Goal: Information Seeking & Learning: Learn about a topic

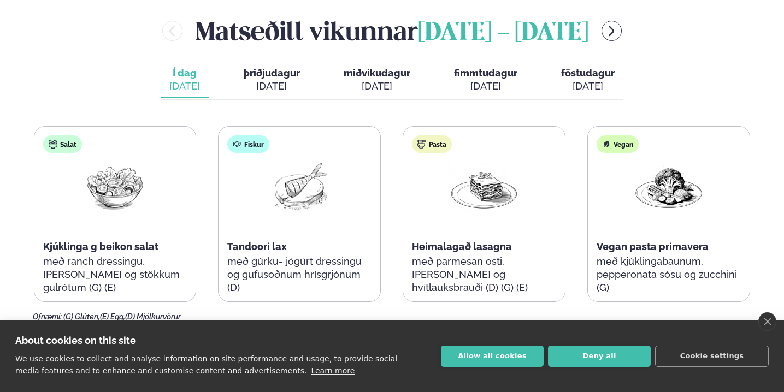
scroll to position [519, 0]
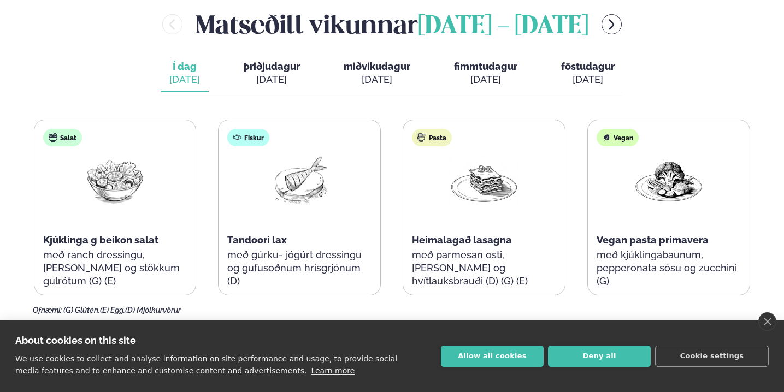
click at [270, 61] on span "þriðjudagur" at bounding box center [272, 66] width 56 height 11
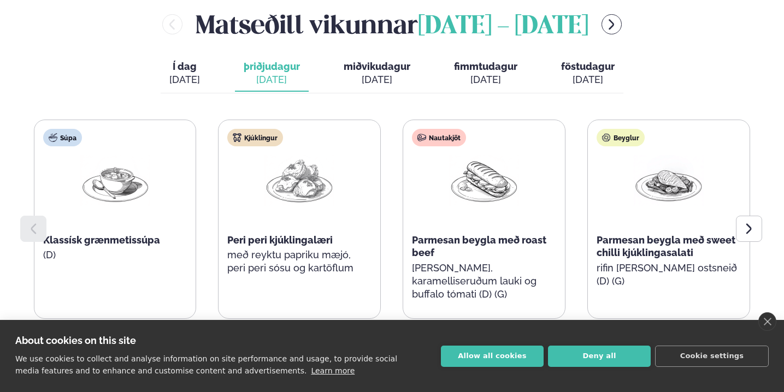
click at [373, 61] on span "miðvikudagur" at bounding box center [377, 66] width 67 height 11
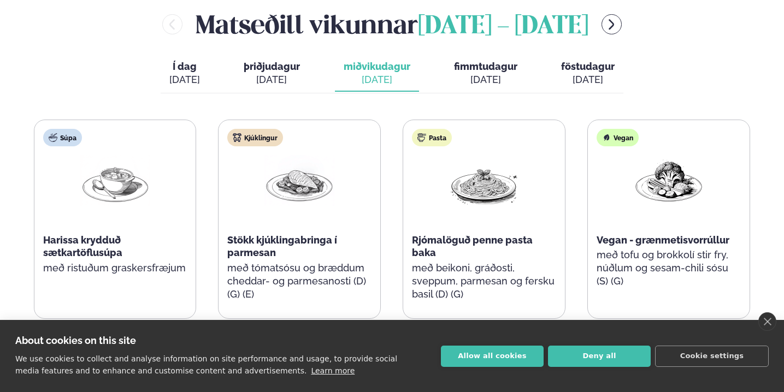
click at [490, 61] on span "fimmtudagur" at bounding box center [485, 66] width 63 height 11
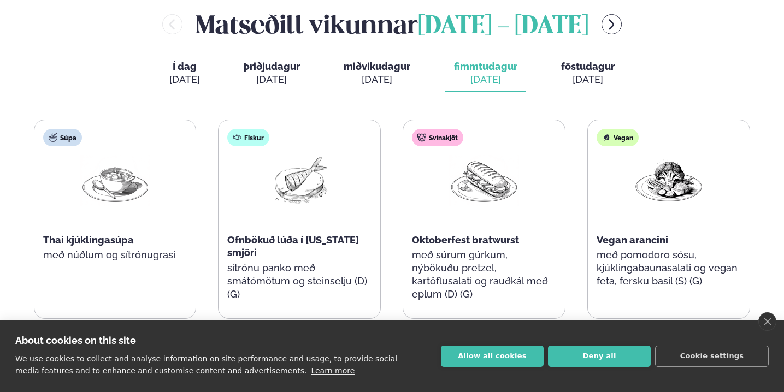
click at [582, 61] on span "föstudagur" at bounding box center [588, 66] width 54 height 11
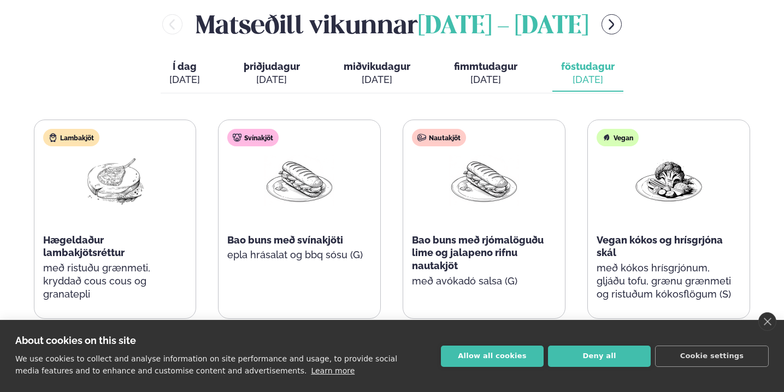
click at [187, 73] on div "[DATE]" at bounding box center [184, 79] width 31 height 13
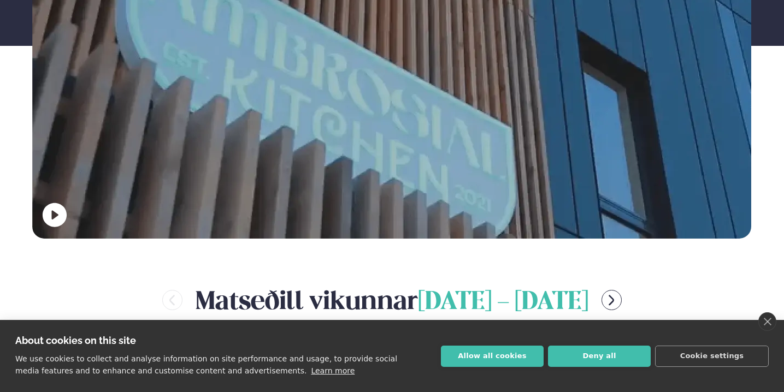
scroll to position [86, 0]
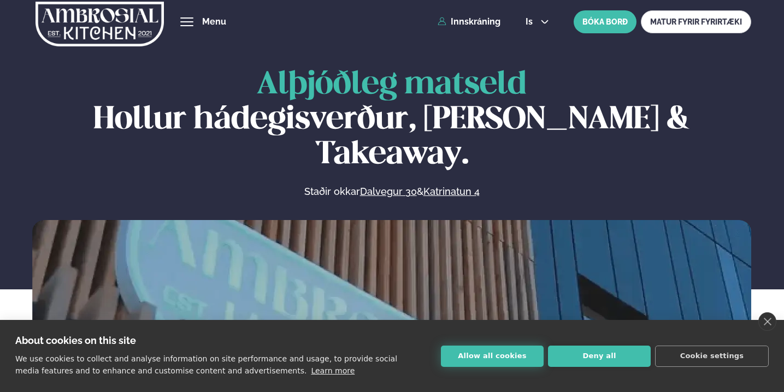
click at [499, 356] on button "Allow all cookies" at bounding box center [492, 356] width 103 height 21
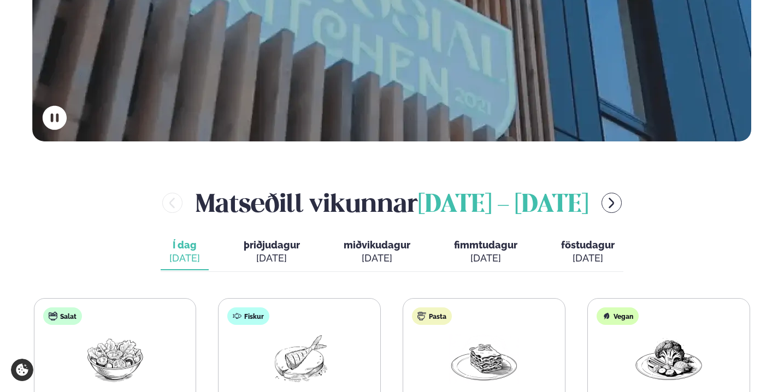
scroll to position [340, 0]
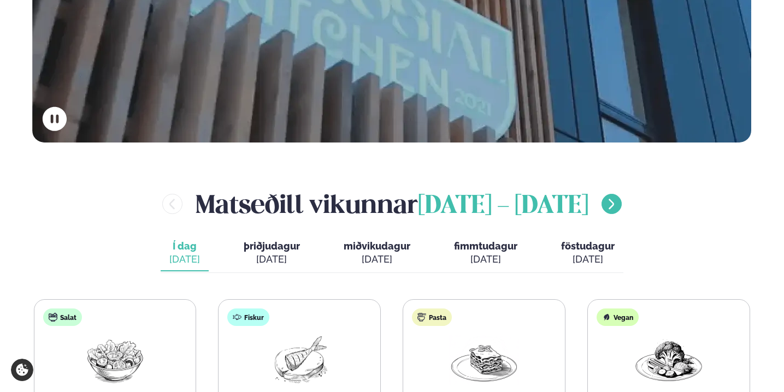
click at [618, 198] on icon "menu-btn-right" at bounding box center [611, 204] width 13 height 13
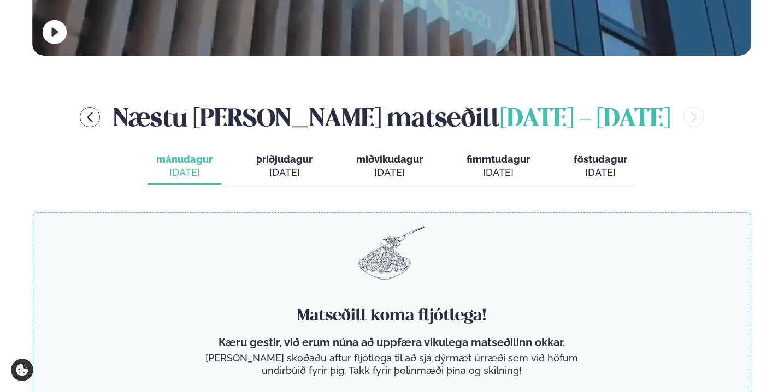
scroll to position [372, 0]
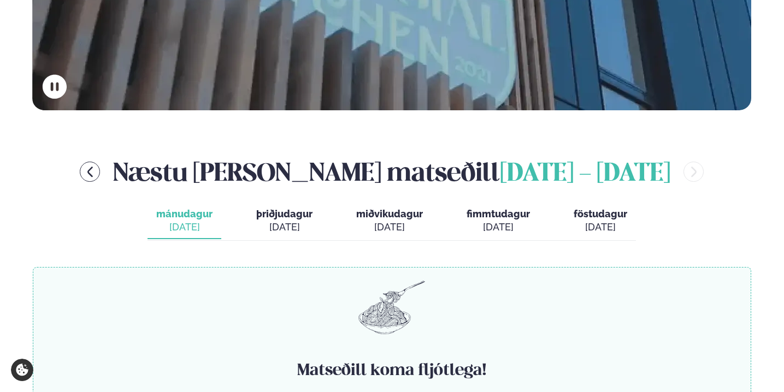
click at [487, 221] on div "[DATE]" at bounding box center [497, 227] width 63 height 13
click at [402, 221] on div "[DATE]" at bounding box center [389, 227] width 67 height 13
click at [312, 221] on div "[DATE]" at bounding box center [284, 227] width 56 height 13
click at [216, 203] on button "mánudagur mán. [DATE]" at bounding box center [184, 221] width 74 height 36
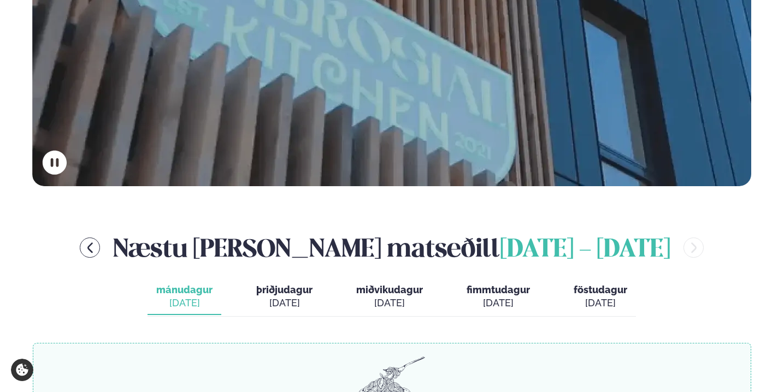
scroll to position [293, 0]
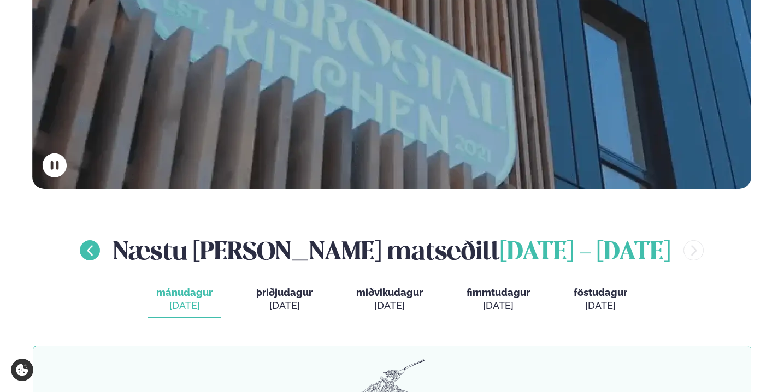
click at [88, 244] on icon "menu-btn-left" at bounding box center [90, 250] width 13 height 13
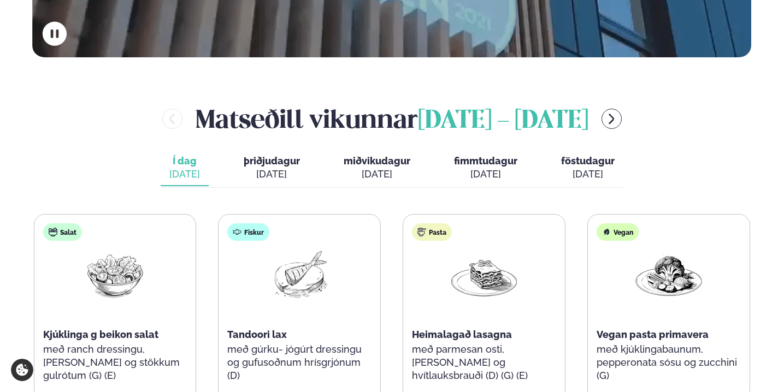
scroll to position [425, 0]
click at [266, 168] on div "[DATE]" at bounding box center [272, 174] width 56 height 13
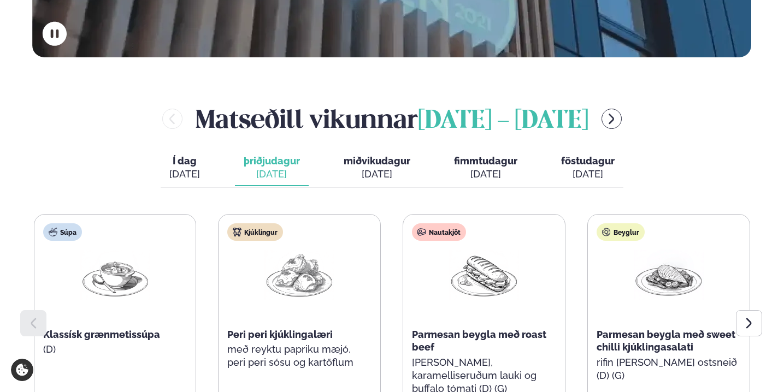
click at [371, 155] on span "miðvikudagur" at bounding box center [377, 160] width 67 height 11
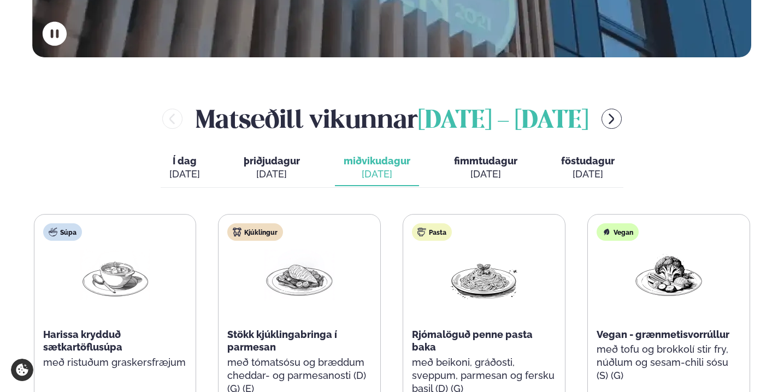
click at [488, 168] on div "[DATE]" at bounding box center [485, 174] width 63 height 13
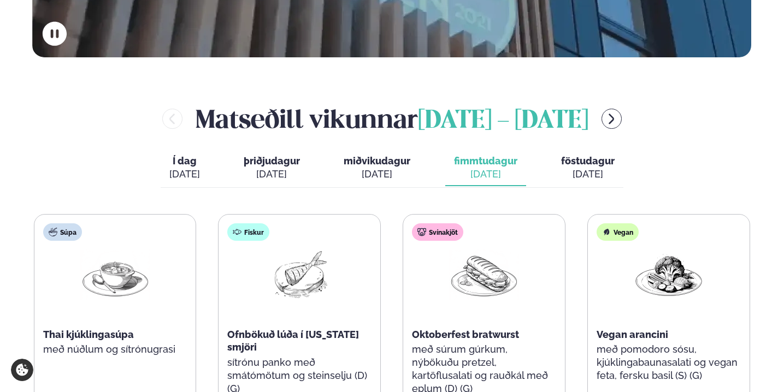
click at [585, 155] on span "föstudagur" at bounding box center [588, 160] width 54 height 11
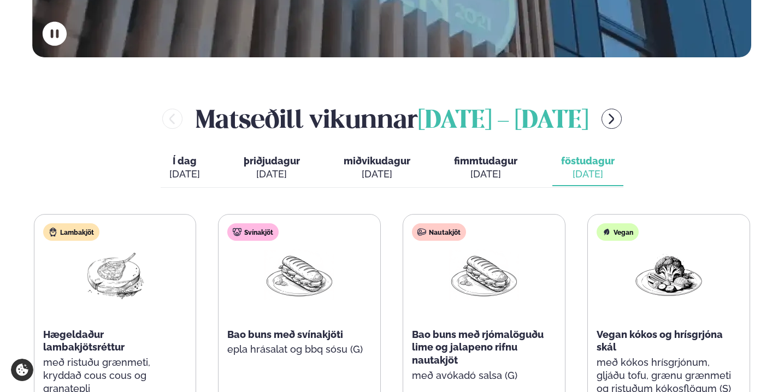
click at [478, 168] on div "[DATE]" at bounding box center [485, 174] width 63 height 13
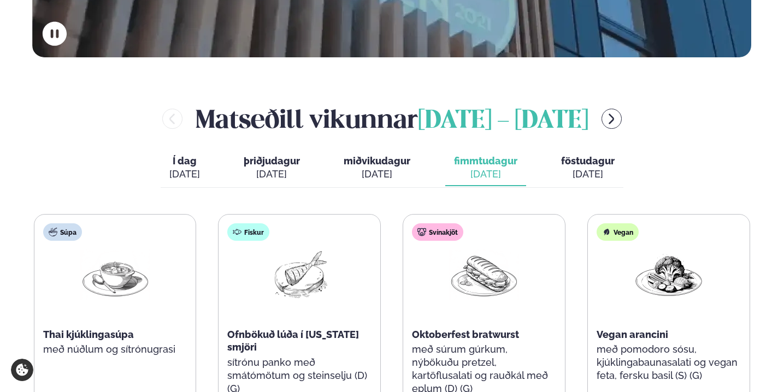
click at [283, 155] on span "þriðjudagur" at bounding box center [272, 160] width 56 height 11
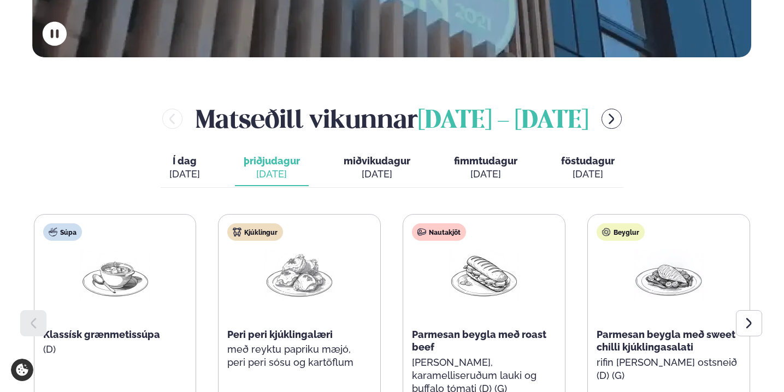
click at [487, 168] on div "[DATE]" at bounding box center [485, 174] width 63 height 13
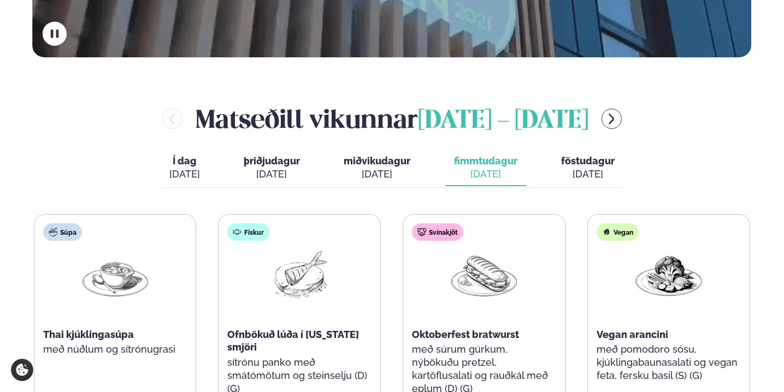
click at [375, 155] on span "miðvikudagur" at bounding box center [377, 160] width 67 height 11
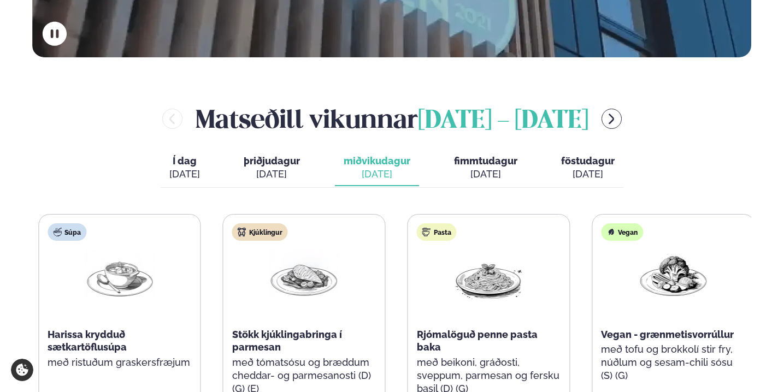
click at [135, 328] on div "Harissa krydduð sætkartöflusúpa" at bounding box center [120, 341] width 144 height 26
